Goal: Task Accomplishment & Management: Complete application form

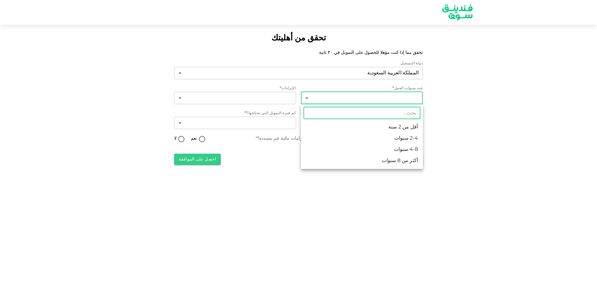
click at [367, 96] on body "تحقق من أهليتك تحقق مما إذا كنت مؤهلا للحصول على التمويل في ٣٠ ثانية دولة التسج…" at bounding box center [298, 147] width 597 height 294
click at [470, 116] on div at bounding box center [298, 147] width 597 height 294
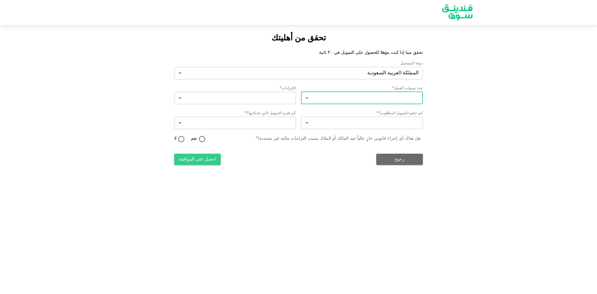
click at [398, 98] on body "تحقق من أهليتك تحقق مما إذا كنت مؤهلا للحصول على التمويل في ٣٠ ثانية دولة التسج…" at bounding box center [298, 147] width 597 height 294
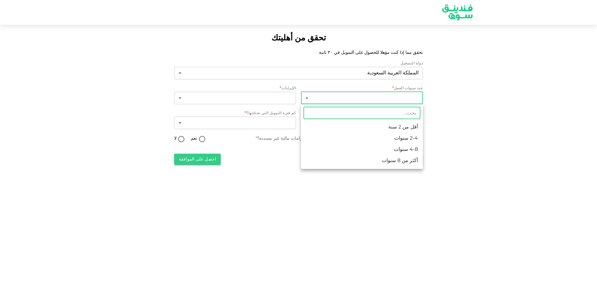
click at [410, 150] on li "4-8 سنوات" at bounding box center [362, 149] width 122 height 11
type input "3"
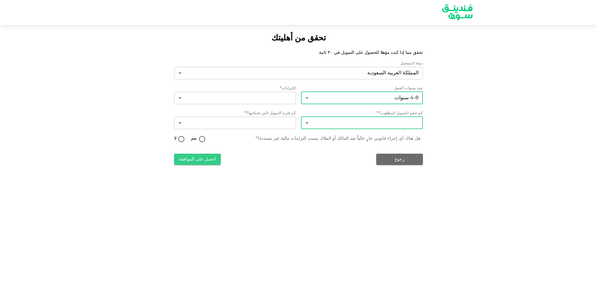
click at [403, 121] on body "تحقق من أهليتك تحقق مما إذا كنت مؤهلا للحصول على التمويل في ٣٠ ثانية دولة التسج…" at bounding box center [298, 147] width 597 height 294
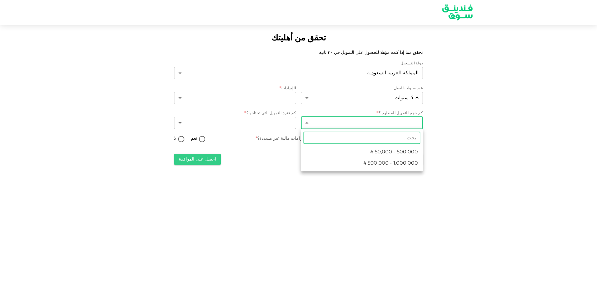
click at [349, 165] on li "ʢ 500,000 - 1,000,000" at bounding box center [362, 163] width 122 height 11
type input "2"
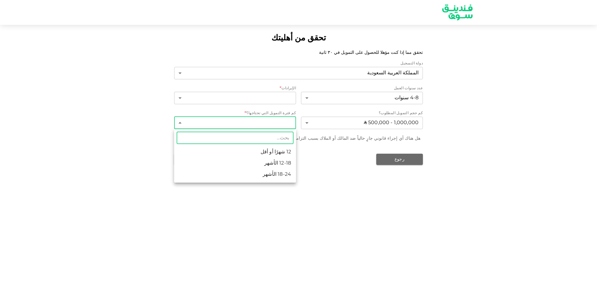
click at [261, 121] on body "تحقق من أهليتك تحقق مما إذا كنت مؤهلا للحصول على التمويل في ٣٠ ثانية دولة التسج…" at bounding box center [298, 147] width 597 height 294
click at [267, 176] on li "18-24 الأشهر" at bounding box center [235, 174] width 122 height 11
type input "3"
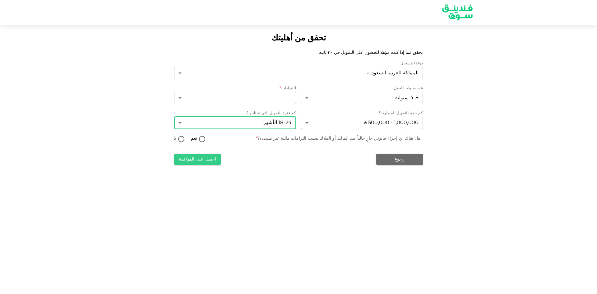
click at [181, 139] on input "لا" at bounding box center [181, 139] width 9 height 8
radio input "true"
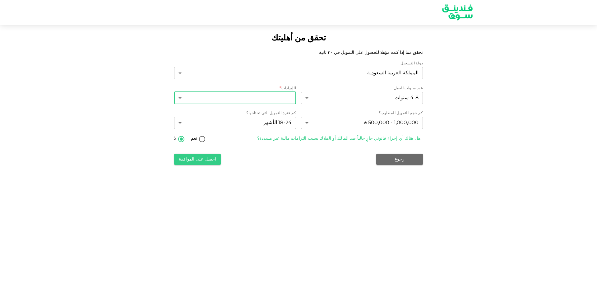
click at [260, 97] on body "تحقق من أهليتك تحقق مما إذا كنت مؤهلا للحصول على التمويل في ٣٠ ثانية دولة التسج…" at bounding box center [298, 147] width 597 height 294
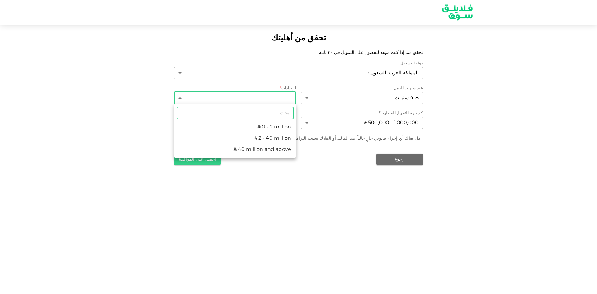
click at [255, 138] on li "ʢ 2 - 40 million" at bounding box center [235, 138] width 122 height 11
type input "2"
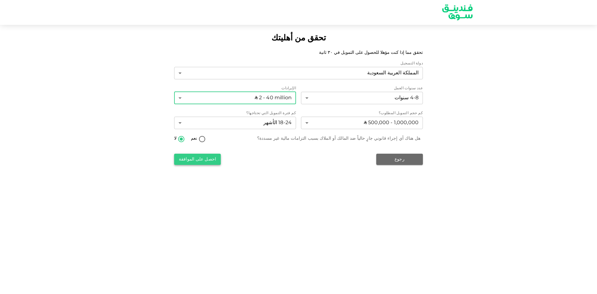
click at [205, 155] on button "احصل على الموافقة" at bounding box center [197, 159] width 47 height 11
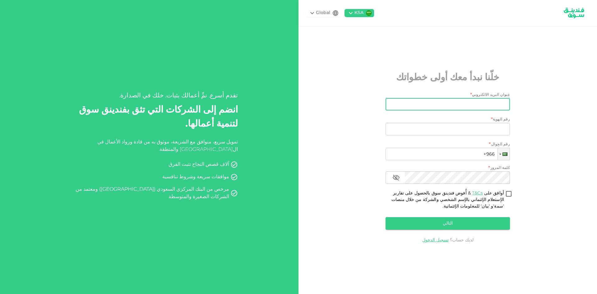
click at [473, 101] on input "عنوان البريد الالكتروني" at bounding box center [450, 104] width 117 height 12
type input "y605y@outlook.com"
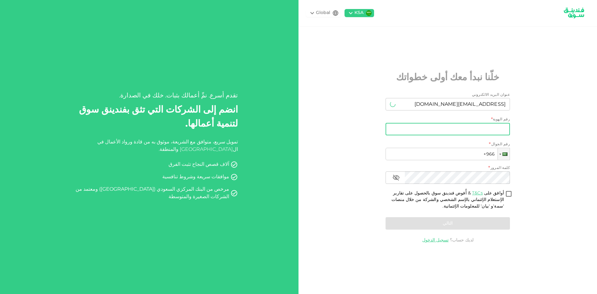
click at [459, 130] on input "رقم الهوية" at bounding box center [447, 129] width 124 height 12
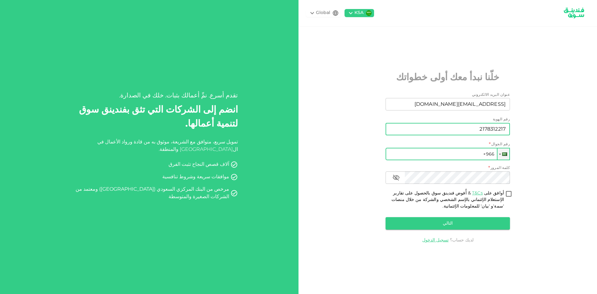
type input "2178312217"
click at [458, 153] on input "+966" at bounding box center [447, 154] width 124 height 12
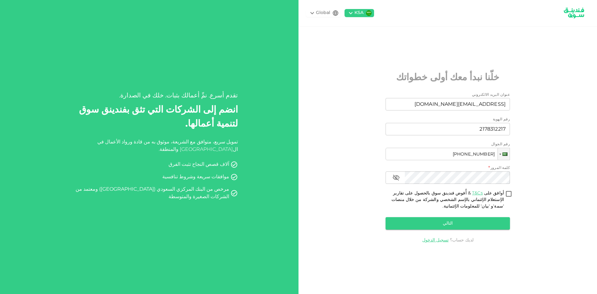
type input "+966 504 600 918"
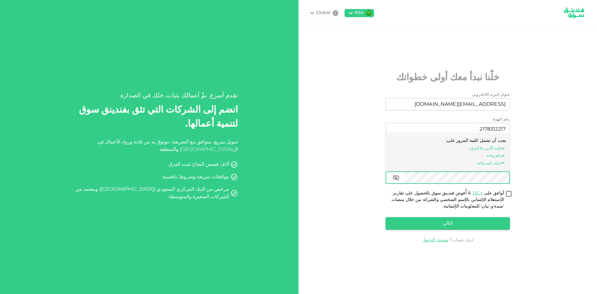
click at [509, 191] on input "أوافق على T&Cs & أُفوض فندينق سوق بالحصول على تقارير الإستعلام الإئتماني بالإسم…" at bounding box center [508, 194] width 9 height 8
checkbox input "true"
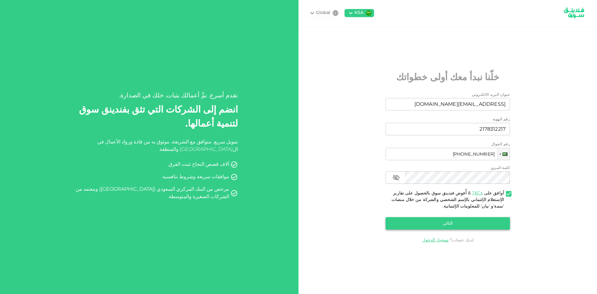
click at [468, 220] on button "التالي" at bounding box center [447, 223] width 124 height 12
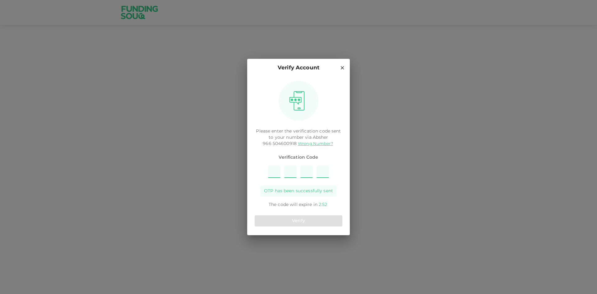
type input "9"
type input "1"
type input "7"
type input "3"
click at [305, 222] on button "Verify" at bounding box center [299, 220] width 88 height 11
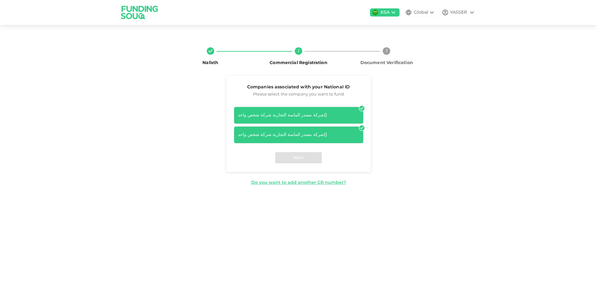
click at [316, 117] on div "شركة مصدر الماسة التجارية شركة شخص واحد ( )" at bounding box center [299, 115] width 122 height 7
click at [308, 155] on div "Next" at bounding box center [298, 157] width 145 height 29
click at [365, 126] on div "شركة مصدر الماسة التجارية شركة شخص واحد ( ) شركة مصدر الماسة التجارية شركة شخص …" at bounding box center [298, 123] width 145 height 42
click at [362, 129] on icon at bounding box center [361, 127] width 5 height 5
click at [361, 131] on div "شركة مصدر الماسة التجارية شركة شخص واحد ( )" at bounding box center [299, 134] width 130 height 17
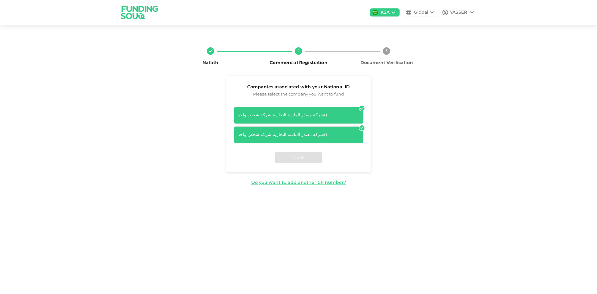
click at [316, 133] on div "شركة مصدر الماسة التجارية شركة شخص واحد ( )" at bounding box center [299, 134] width 122 height 7
click at [361, 128] on icon at bounding box center [361, 127] width 5 height 5
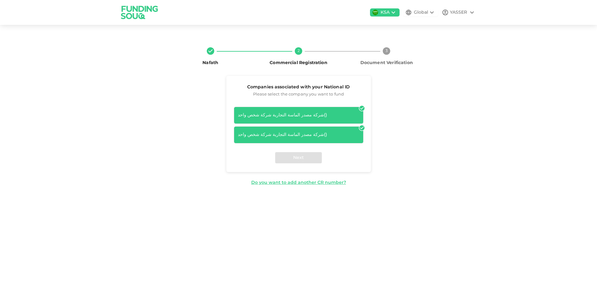
click at [361, 128] on icon at bounding box center [361, 127] width 5 height 5
click at [362, 108] on icon at bounding box center [361, 108] width 5 height 5
click at [425, 10] on div "Global" at bounding box center [421, 12] width 14 height 7
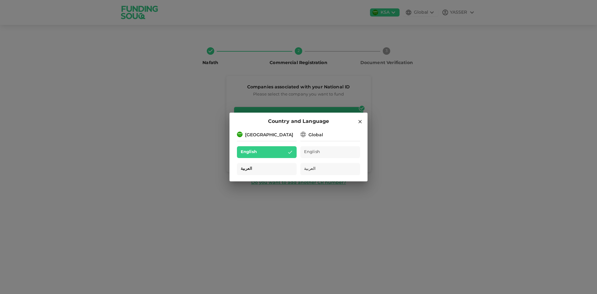
click at [284, 171] on div "العربية" at bounding box center [267, 169] width 60 height 12
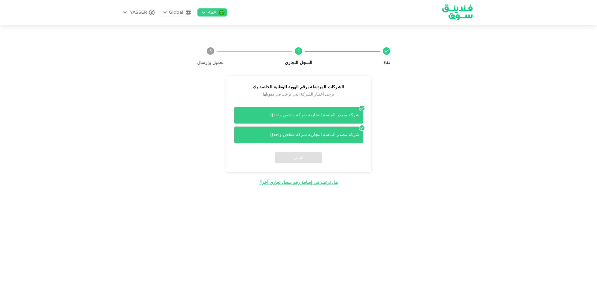
click at [322, 115] on div "شركة مصدر الماسة التجارية شركة شخص واحد ( )" at bounding box center [299, 115] width 122 height 7
click at [302, 157] on div "التالي" at bounding box center [298, 157] width 145 height 29
click at [298, 183] on div "هل ترغب في إضافة رقم سجل تجاري آخر؟" at bounding box center [299, 182] width 78 height 7
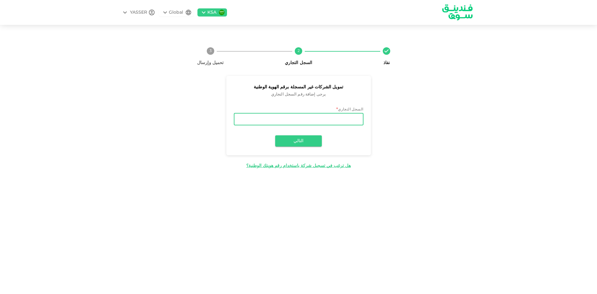
click at [339, 118] on input "السجل التجاري" at bounding box center [299, 119] width 130 height 12
type input "4030362286"
click at [315, 137] on button "التالي" at bounding box center [298, 140] width 47 height 11
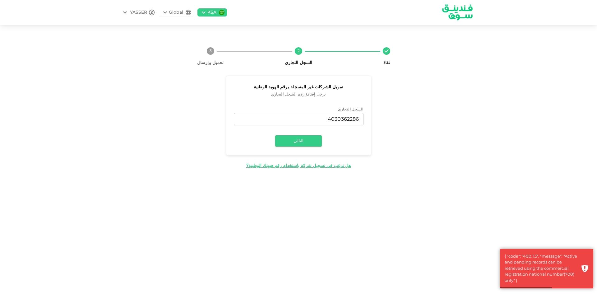
click at [391, 53] on span "نفاذ" at bounding box center [386, 56] width 83 height 19
click at [299, 49] on circle at bounding box center [298, 50] width 7 height 7
click at [388, 52] on icon at bounding box center [386, 50] width 7 height 7
click at [305, 165] on div "هل ترغب في تسجيل شركة باستخدام رقم هويتك الوطنية؟" at bounding box center [298, 166] width 104 height 7
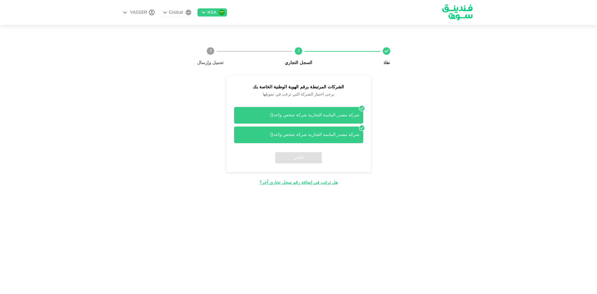
click at [349, 108] on div "شركة مصدر الماسة التجارية شركة شخص واحد ( )" at bounding box center [299, 115] width 130 height 17
click at [305, 159] on div "التالي" at bounding box center [298, 157] width 145 height 29
click at [362, 128] on icon at bounding box center [362, 128] width 6 height 6
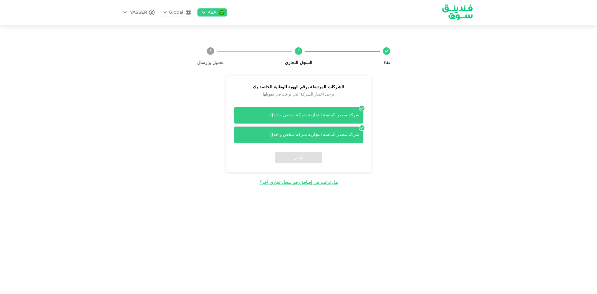
click at [362, 128] on icon at bounding box center [362, 128] width 6 height 6
click at [347, 116] on div "شركة مصدر الماسة التجارية شركة شخص واحد ( )" at bounding box center [299, 115] width 122 height 7
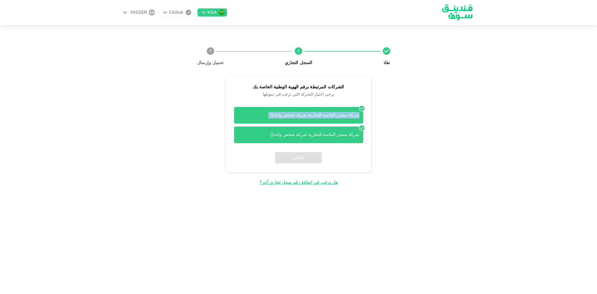
click at [347, 116] on div "شركة مصدر الماسة التجارية شركة شخص واحد ( )" at bounding box center [299, 115] width 122 height 7
click at [288, 117] on div "شركة مصدر الماسة التجارية شركة شخص واحد ( )" at bounding box center [299, 115] width 122 height 7
drag, startPoint x: 293, startPoint y: 114, endPoint x: 306, endPoint y: 113, distance: 13.2
click at [282, 117] on div "شركة مصدر الماسة التجارية شركة شخص واحد ( )" at bounding box center [299, 115] width 122 height 7
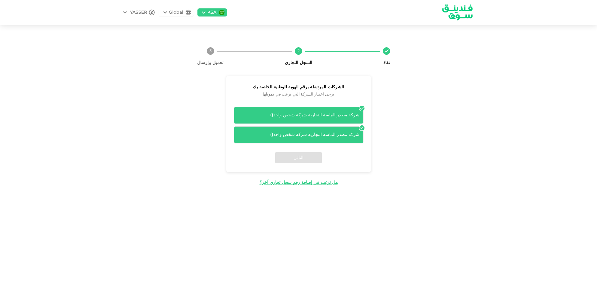
click at [359, 127] on icon at bounding box center [362, 128] width 6 height 6
click at [358, 128] on div "شركة مصدر الماسة التجارية شركة شخص واحد ( )" at bounding box center [299, 134] width 130 height 17
click at [357, 128] on div "شركة مصدر الماسة التجارية شركة شخص واحد ( )" at bounding box center [299, 134] width 130 height 17
click at [263, 126] on div "شركة مصدر الماسة التجارية شركة شخص واحد ( ) شركة مصدر الماسة التجارية شركة شخص …" at bounding box center [299, 125] width 130 height 37
click at [209, 51] on circle at bounding box center [210, 50] width 7 height 7
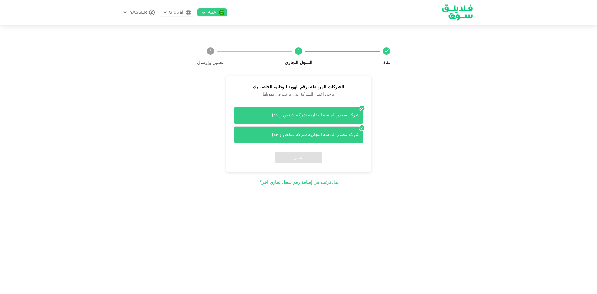
click at [209, 51] on circle at bounding box center [210, 50] width 7 height 7
click at [209, 50] on circle at bounding box center [210, 50] width 7 height 7
click at [325, 106] on div "شركة مصدر الماسة التجارية شركة شخص واحد ( ) شركة مصدر الماسة التجارية شركة شخص …" at bounding box center [298, 123] width 145 height 42
drag, startPoint x: 325, startPoint y: 123, endPoint x: 320, endPoint y: 125, distance: 5.3
click at [322, 124] on div "شركة مصدر الماسة التجارية شركة شخص واحد ( ) شركة مصدر الماسة التجارية شركة شخص …" at bounding box center [299, 125] width 130 height 37
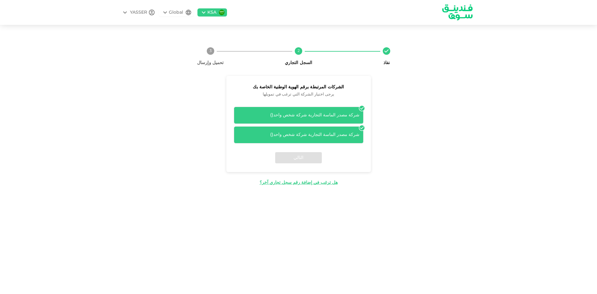
click at [320, 131] on div "شركة مصدر الماسة التجارية شركة شخص واحد ( )" at bounding box center [299, 134] width 130 height 17
click at [320, 131] on div "شركة مصدر الماسة التجارية شركة شخص واحد ( )" at bounding box center [299, 134] width 122 height 7
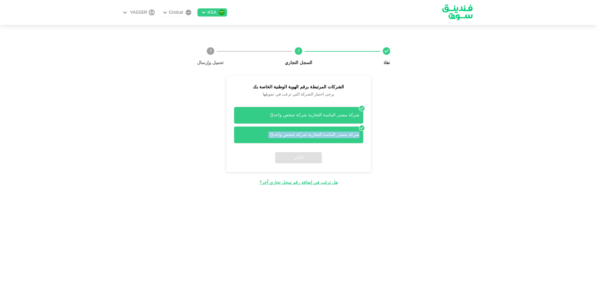
click at [299, 129] on div "شركة مصدر الماسة التجارية شركة شخص واحد ( )" at bounding box center [299, 134] width 130 height 17
click at [299, 136] on div "شركة مصدر الماسة التجارية شركة شخص واحد ( )" at bounding box center [299, 134] width 122 height 7
click at [298, 153] on div "التالي" at bounding box center [298, 157] width 145 height 29
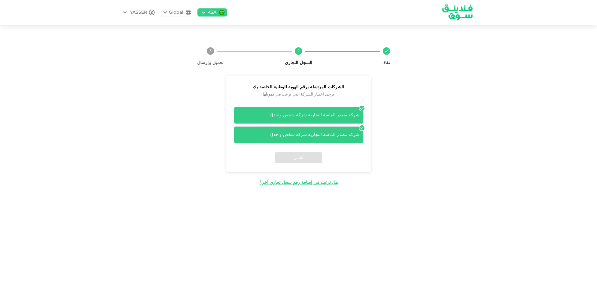
click at [351, 133] on div "شركة مصدر الماسة التجارية شركة شخص واحد ( )" at bounding box center [299, 134] width 122 height 7
click at [362, 128] on icon at bounding box center [361, 127] width 5 height 5
click at [305, 160] on div "التالي" at bounding box center [298, 157] width 145 height 29
click at [306, 160] on div "التالي" at bounding box center [298, 157] width 145 height 29
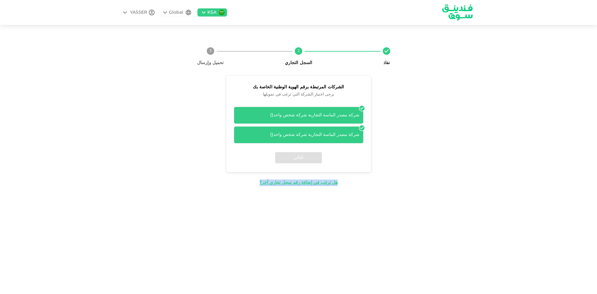
click at [306, 160] on div "التالي" at bounding box center [298, 157] width 145 height 29
drag, startPoint x: 332, startPoint y: 148, endPoint x: 335, endPoint y: 145, distance: 4.8
click at [332, 148] on div "التالي" at bounding box center [298, 157] width 145 height 29
click at [360, 109] on icon at bounding box center [361, 108] width 5 height 5
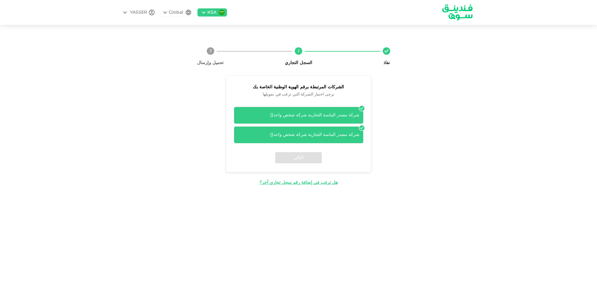
click at [360, 109] on icon at bounding box center [361, 108] width 5 height 5
drag, startPoint x: 355, startPoint y: 114, endPoint x: 338, endPoint y: 97, distance: 24.2
click at [334, 99] on div "الشركات المرتبطة برقم الهوية الوطنية الخاصة بك يرجى اختيار الشركة التي ترغب في …" at bounding box center [298, 89] width 145 height 26
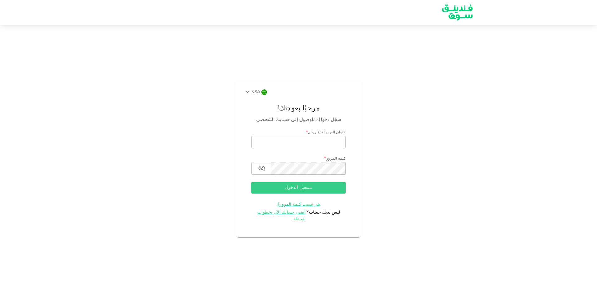
type input "[EMAIL_ADDRESS][DOMAIN_NAME]"
click at [314, 190] on button "تسجيل الدخول" at bounding box center [298, 187] width 94 height 11
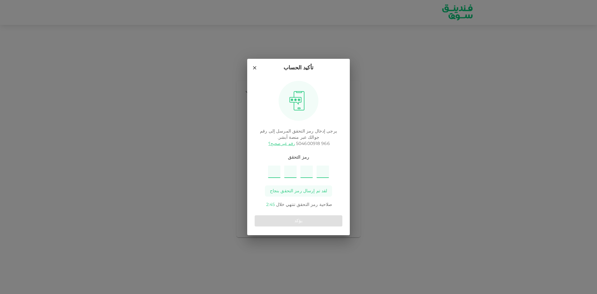
type input "9"
type input "4"
type input "1"
type input "6"
click at [296, 218] on button "يؤكد" at bounding box center [299, 220] width 88 height 11
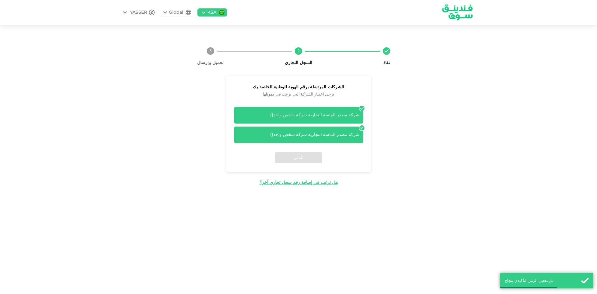
click at [351, 115] on div "شركة مصدر الماسة التجارية شركة شخص واحد ( )" at bounding box center [299, 115] width 122 height 7
click at [307, 159] on div "التالي" at bounding box center [298, 157] width 145 height 29
click at [326, 177] on div "الشركات المرتبطة برقم الهوية الوطنية الخاصة بك يرجى اختيار الشركة التي ترغب في …" at bounding box center [298, 131] width 264 height 110
click at [364, 131] on div "شركة مصدر الماسة التجارية شركة شخص واحد ( ) شركة مصدر الماسة التجارية شركة شخص …" at bounding box center [298, 123] width 145 height 42
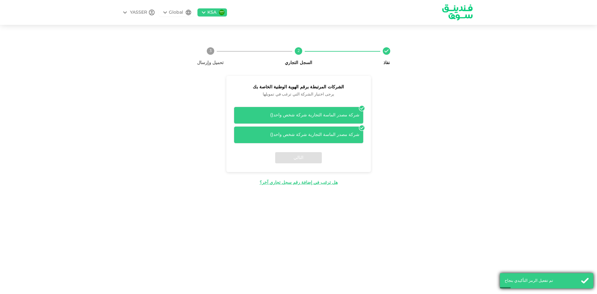
click at [585, 278] on div "تم تفعيل الرمز التأكيدي بنجاح" at bounding box center [546, 281] width 93 height 16
click at [358, 112] on div "شركة مصدر الماسة التجارية شركة شخص واحد ( )" at bounding box center [299, 115] width 122 height 7
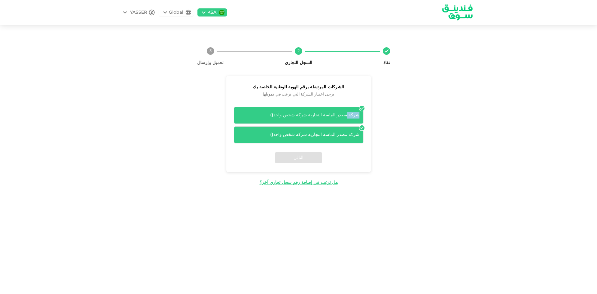
click at [358, 112] on div "شركة مصدر الماسة التجارية شركة شخص واحد ( )" at bounding box center [299, 115] width 122 height 7
click at [164, 96] on div "نفاذ 2 السجل التجاري 3 تحميل وإرسال الشركات المرتبطة برقم الهوية الوطنية الخاصة…" at bounding box center [298, 114] width 354 height 144
click at [210, 54] on circle at bounding box center [210, 50] width 7 height 7
click at [215, 67] on div "نفاذ 2 السجل التجاري 3 تحميل وإرسال الشركات المرتبطة برقم الهوية الوطنية الخاصة…" at bounding box center [298, 114] width 264 height 144
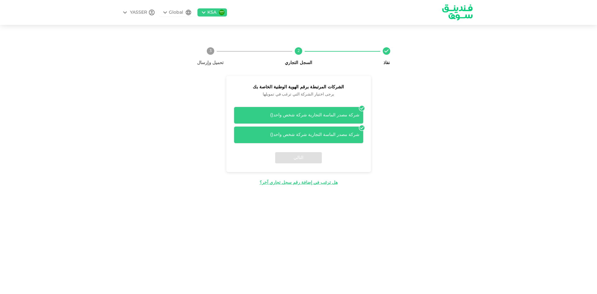
click at [217, 59] on span "تحميل وإرسال" at bounding box center [210, 60] width 83 height 11
click at [348, 114] on div "شركة مصدر الماسة التجارية شركة شخص واحد ( )" at bounding box center [299, 115] width 122 height 7
click at [360, 108] on icon at bounding box center [362, 108] width 6 height 6
click at [361, 107] on icon at bounding box center [361, 108] width 5 height 5
click at [358, 130] on div "شركة مصدر الماسة التجارية شركة شخص واحد ( )" at bounding box center [299, 134] width 130 height 17
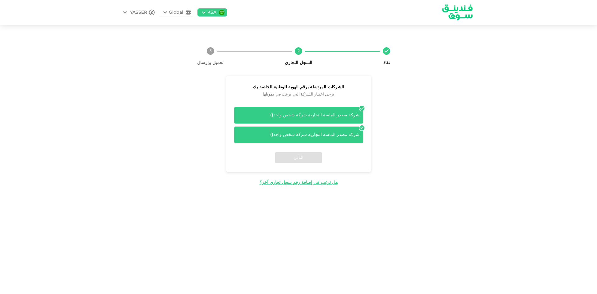
click at [387, 51] on icon at bounding box center [386, 50] width 7 height 7
click at [298, 62] on span "السجل التجاري" at bounding box center [299, 63] width 28 height 4
click at [313, 115] on div "شركة مصدر الماسة التجارية شركة شخص واحد ( )" at bounding box center [299, 115] width 122 height 7
click at [273, 115] on span "( )" at bounding box center [271, 115] width 3 height 4
drag, startPoint x: 289, startPoint y: 115, endPoint x: 282, endPoint y: 115, distance: 7.5
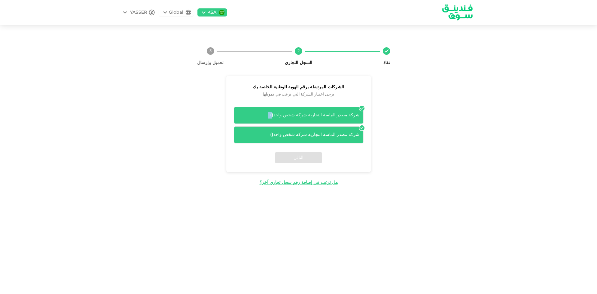
click at [282, 115] on div "شركة مصدر الماسة التجارية شركة شخص واحد ( )" at bounding box center [299, 115] width 122 height 7
click at [273, 115] on span "( )" at bounding box center [271, 115] width 3 height 4
click at [298, 131] on div "شركة مصدر الماسة التجارية شركة شخص واحد ( )" at bounding box center [299, 134] width 130 height 17
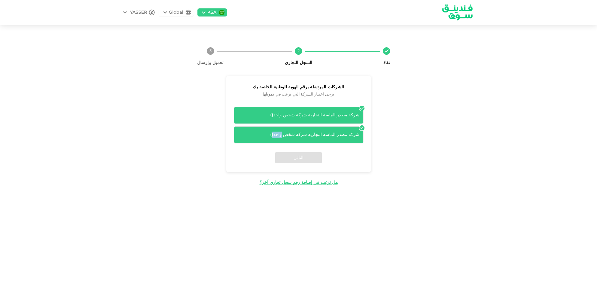
click at [298, 131] on div "شركة مصدر الماسة التجارية شركة شخص واحد ( )" at bounding box center [299, 134] width 130 height 17
click at [298, 133] on div "شركة مصدر الماسة التجارية شركة شخص واحد ( )" at bounding box center [299, 134] width 130 height 17
click at [329, 144] on div "التالي" at bounding box center [298, 157] width 145 height 29
click at [360, 149] on div "التالي" at bounding box center [298, 157] width 145 height 29
click at [387, 131] on div "الشركات المرتبطة برقم الهوية الوطنية الخاصة بك يرجى اختيار الشركة التي ترغب في …" at bounding box center [298, 131] width 264 height 110
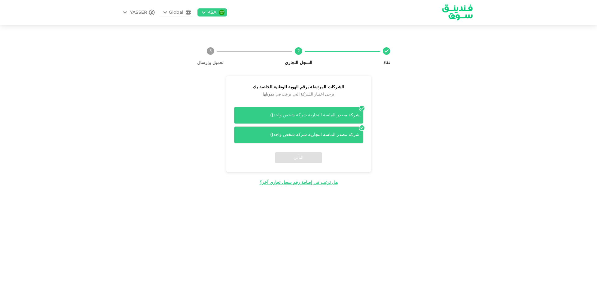
click at [362, 125] on icon at bounding box center [362, 128] width 6 height 6
